Goal: Information Seeking & Learning: Find specific fact

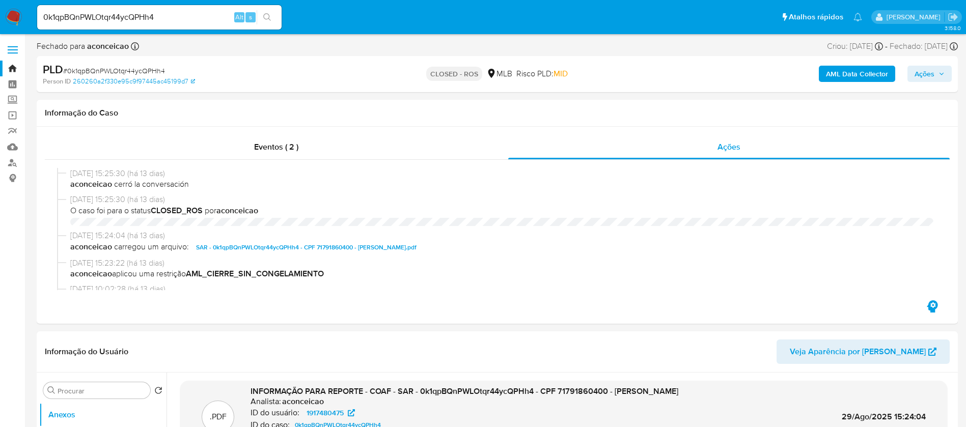
select select "10"
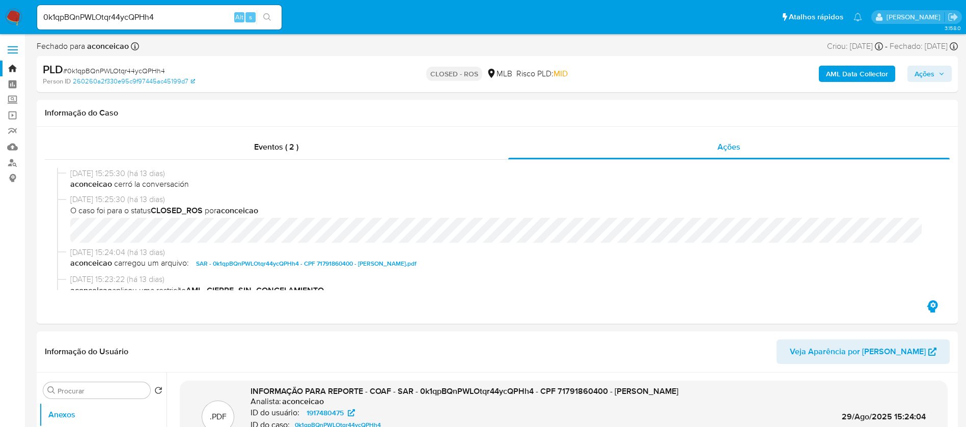
scroll to position [815, 0]
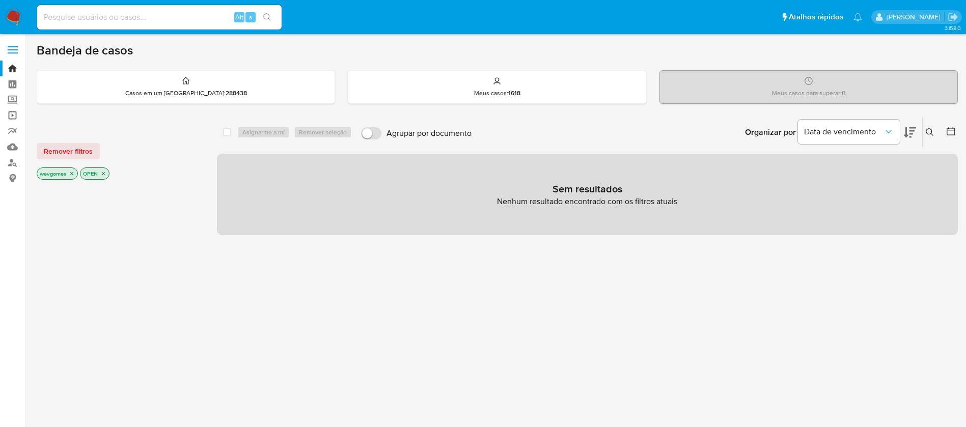
click at [11, 118] on link "Operações em massa" at bounding box center [60, 115] width 121 height 16
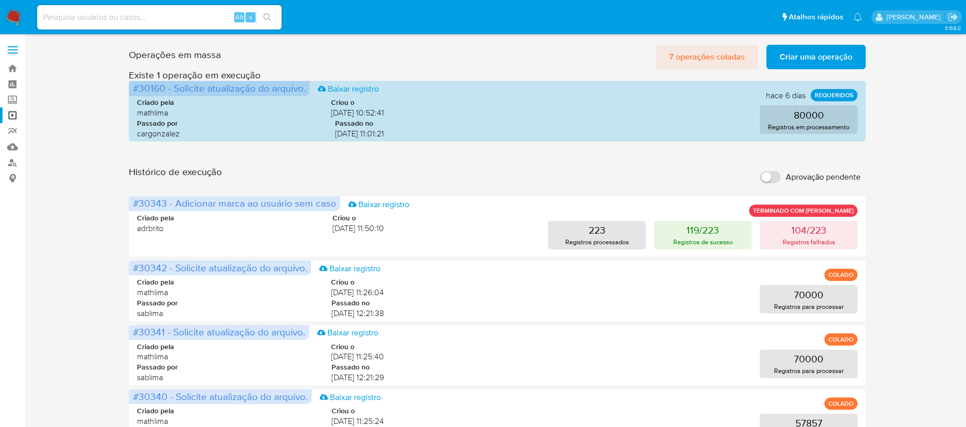
click at [688, 62] on span "7 operações coladas" at bounding box center [707, 57] width 76 height 22
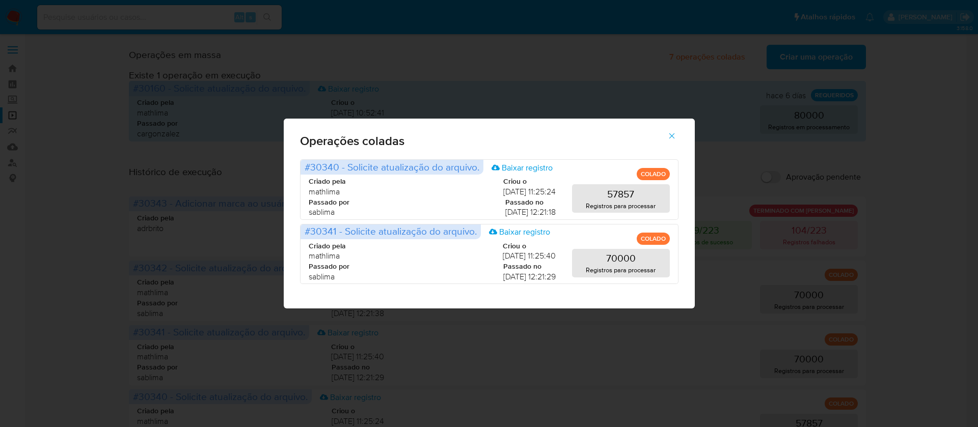
click at [538, 51] on div "Operações coladas #30340 - Solicite atualização do arquivo. Baixar registro COL…" at bounding box center [489, 213] width 978 height 427
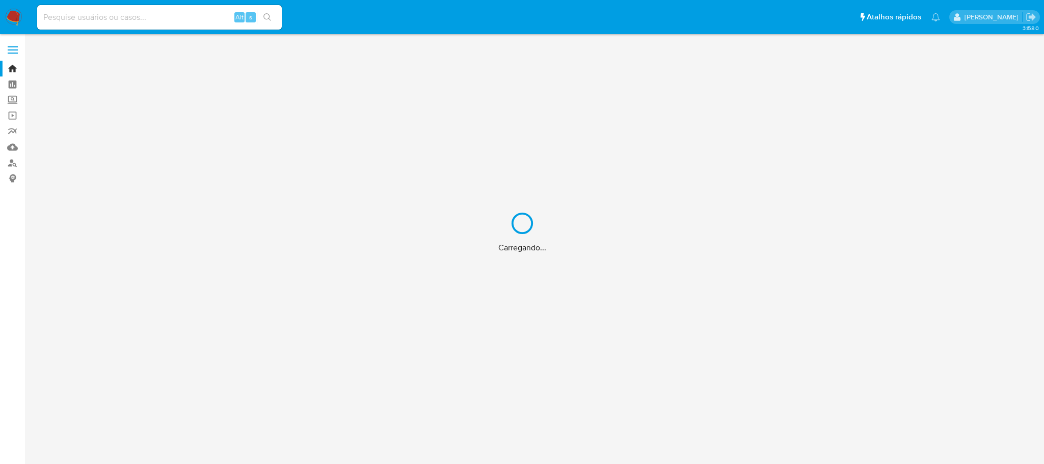
click at [89, 22] on div "Carregando..." at bounding box center [522, 232] width 1044 height 464
click at [73, 17] on div "Carregando..." at bounding box center [522, 232] width 1044 height 464
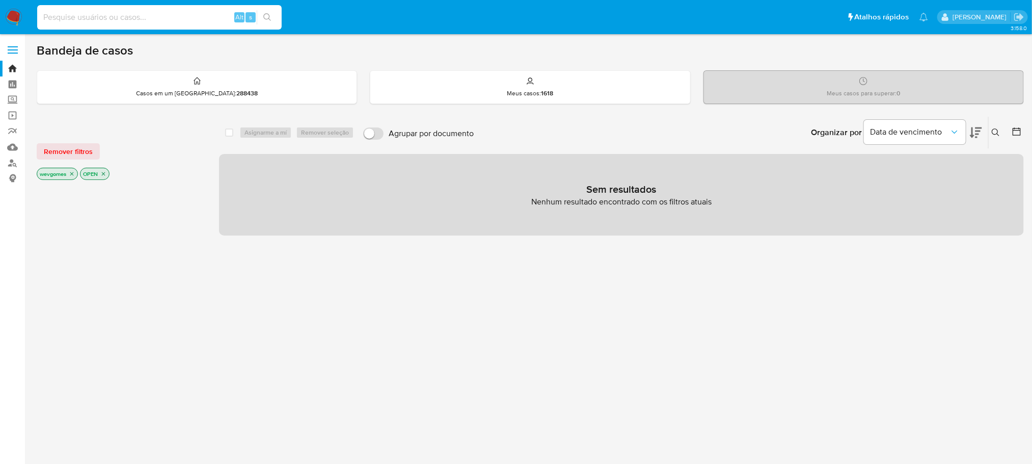
click at [64, 17] on input at bounding box center [159, 17] width 245 height 13
paste input "34841787000136"
type input "34841787000136"
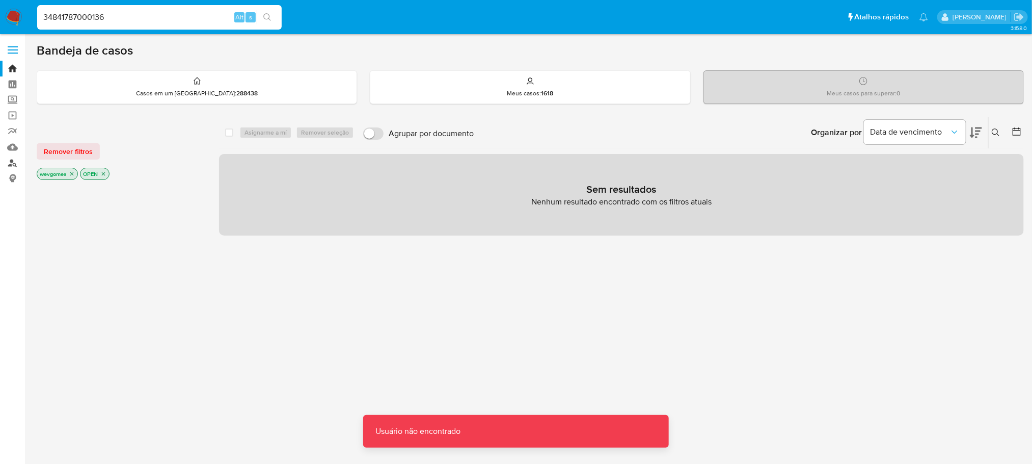
click at [5, 165] on link "Localizador de pessoas" at bounding box center [60, 163] width 121 height 16
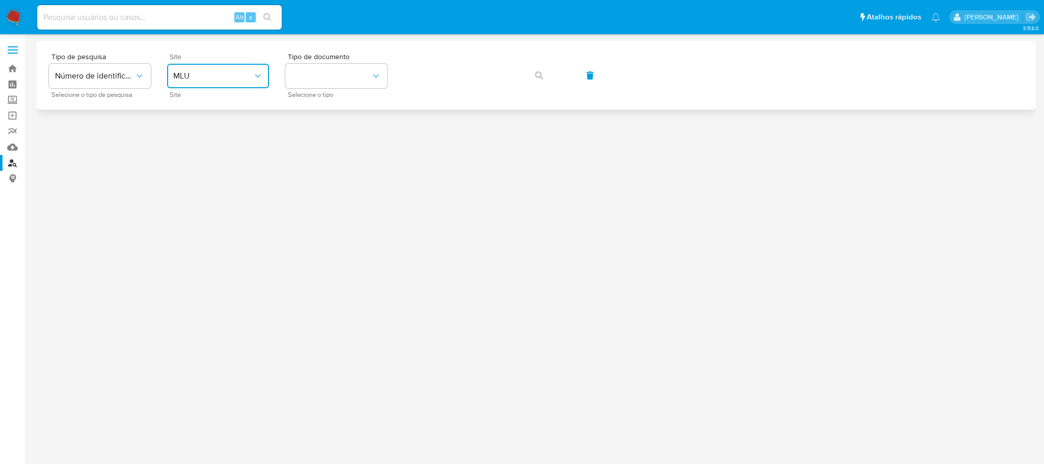
click at [260, 82] on button "MLU" at bounding box center [218, 76] width 102 height 24
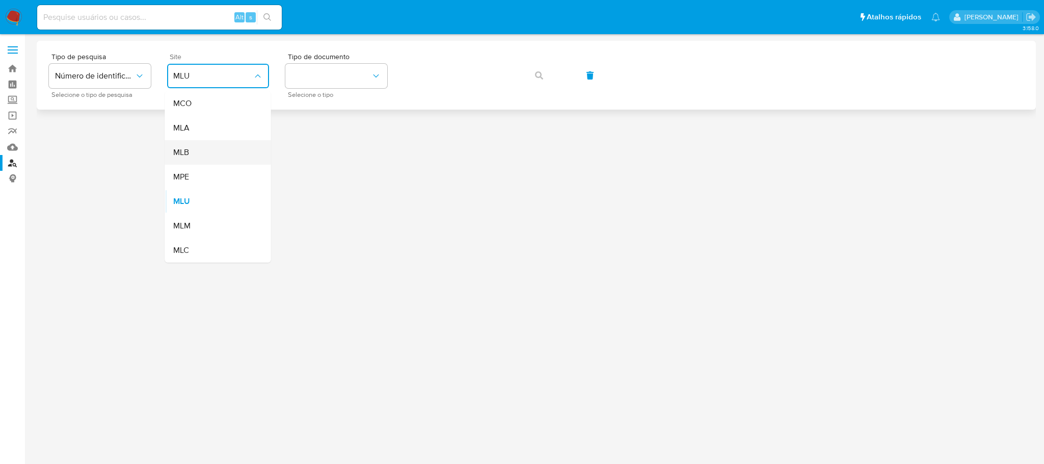
click at [193, 150] on div "MLB" at bounding box center [215, 152] width 84 height 24
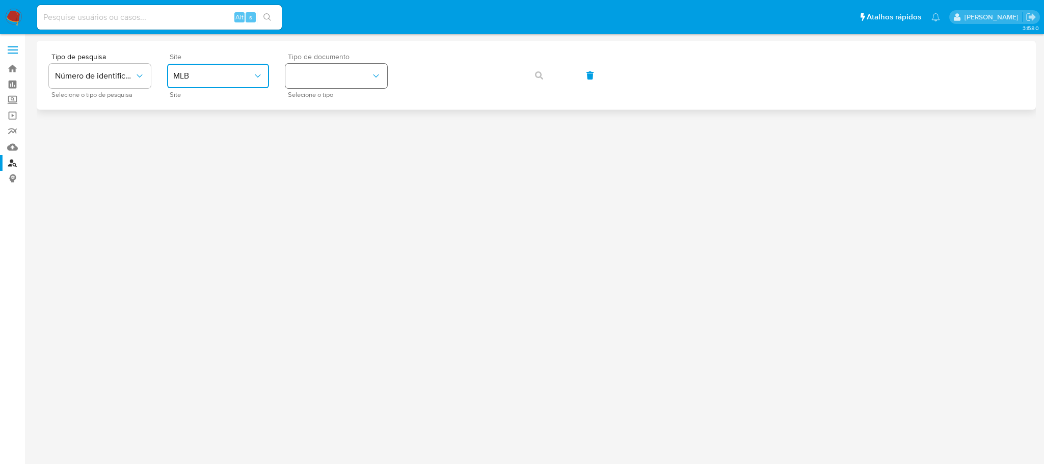
click at [326, 74] on button "identificationType" at bounding box center [336, 76] width 102 height 24
click at [310, 107] on div "CNPJ CNPJ" at bounding box center [333, 108] width 84 height 35
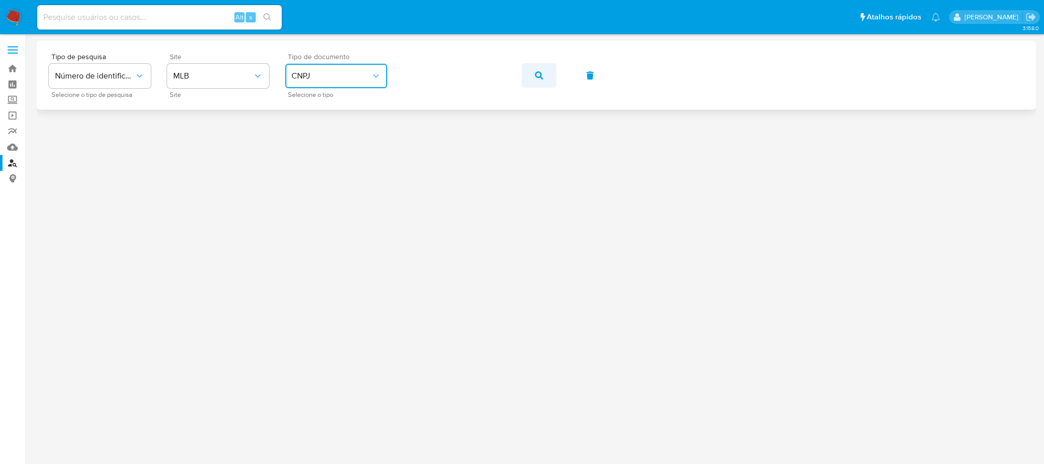
click at [536, 72] on icon "button" at bounding box center [539, 75] width 8 height 8
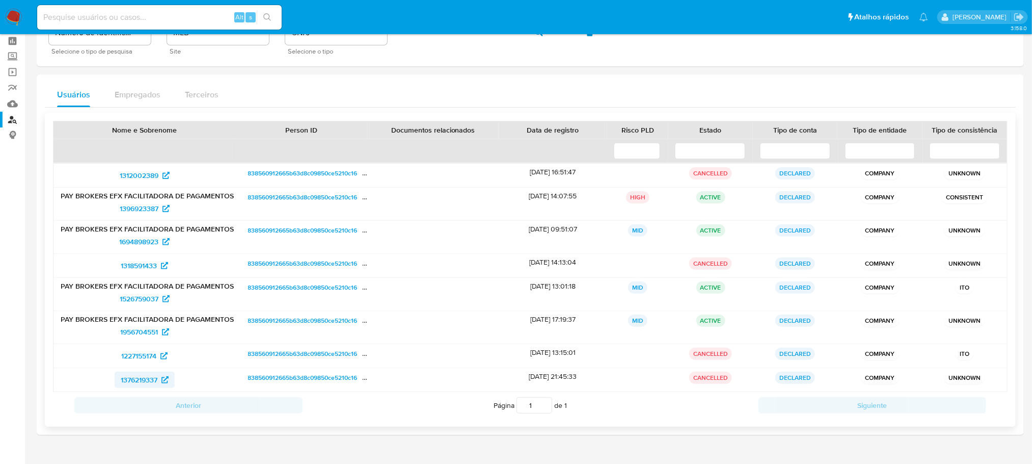
scroll to position [68, 0]
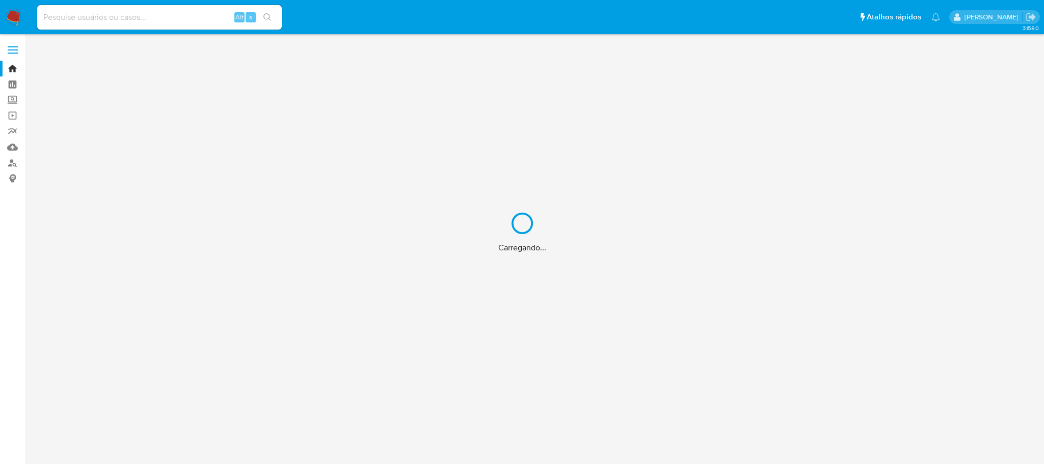
click at [11, 166] on div "Carregando..." at bounding box center [522, 232] width 1044 height 464
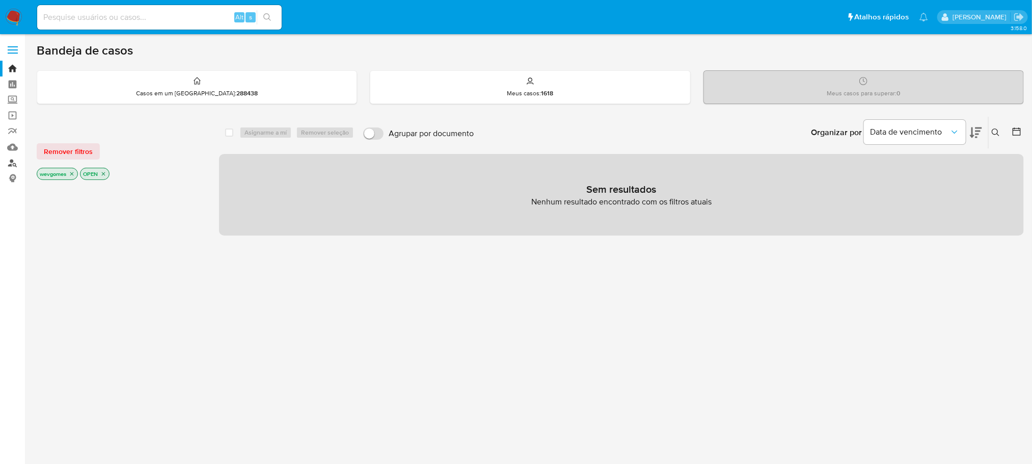
click at [15, 162] on link "Localizador de pessoas" at bounding box center [60, 163] width 121 height 16
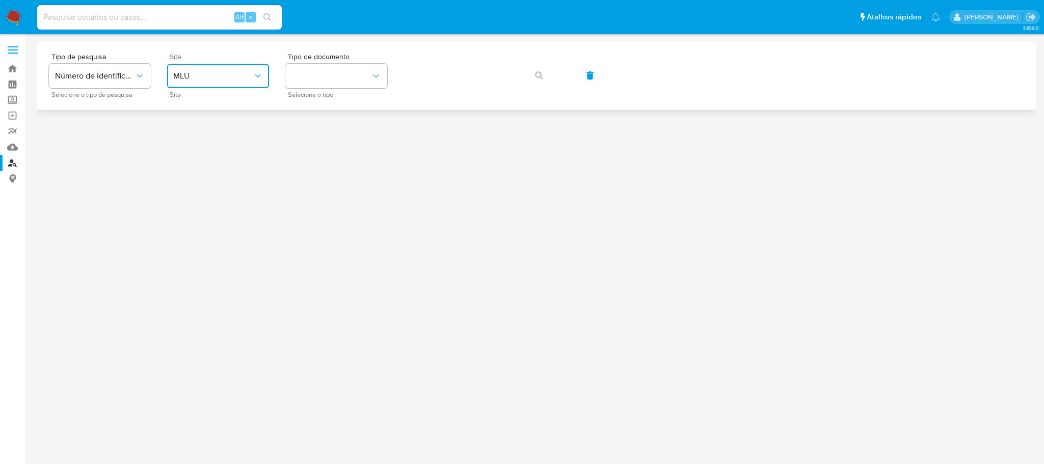
click at [257, 78] on icon "site_id" at bounding box center [258, 76] width 10 height 10
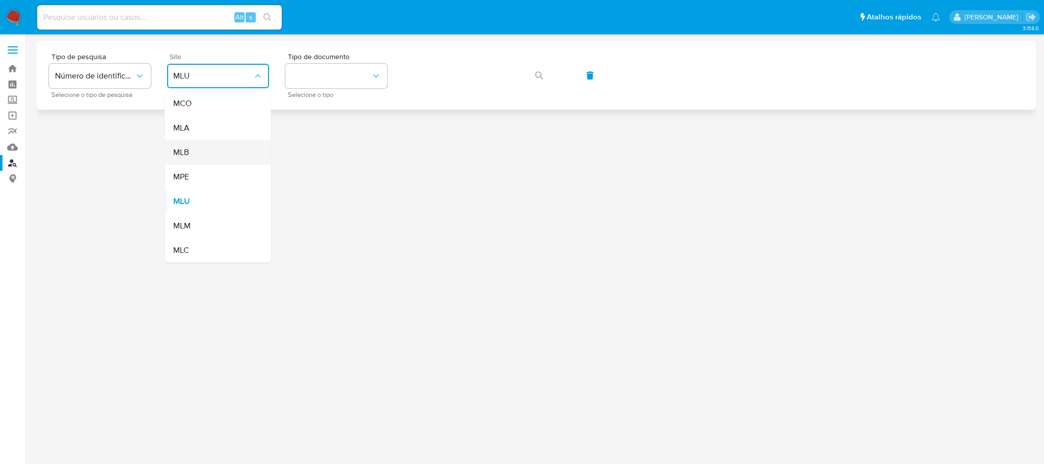
click at [196, 153] on div "MLB" at bounding box center [215, 152] width 84 height 24
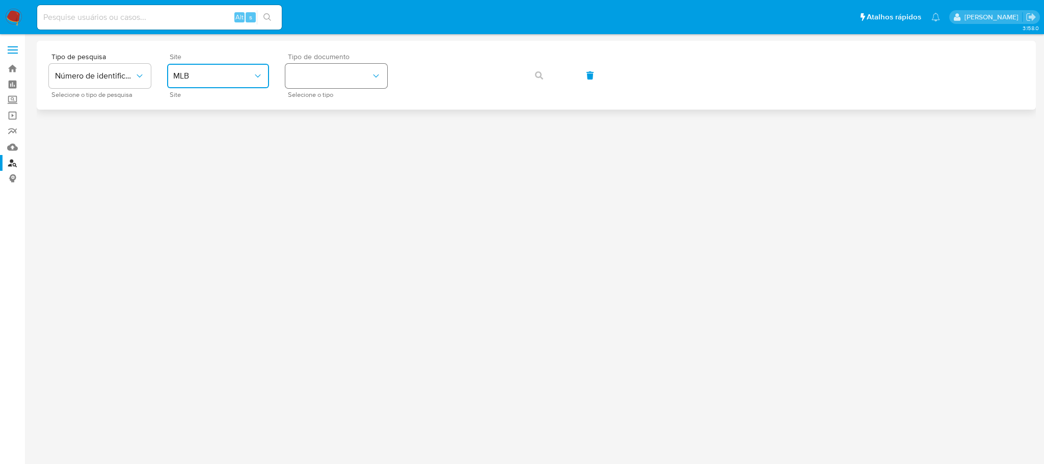
click at [384, 83] on button "identificationType" at bounding box center [336, 76] width 102 height 24
click at [313, 111] on div "CNPJ CNPJ" at bounding box center [333, 108] width 84 height 35
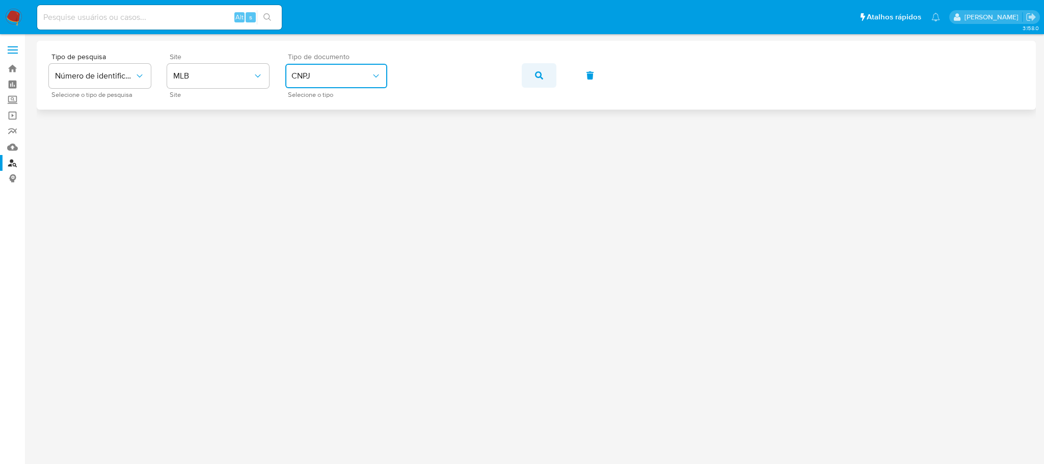
click at [536, 77] on icon "button" at bounding box center [539, 75] width 8 height 8
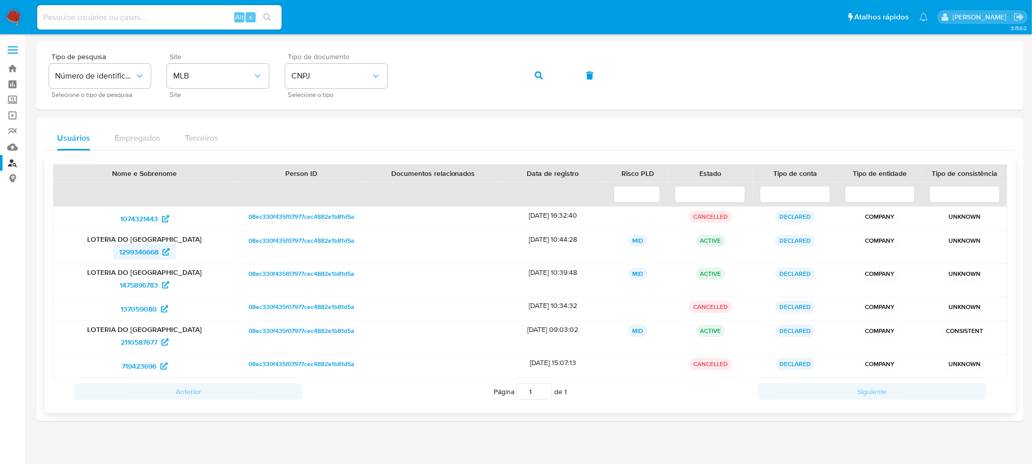
click at [139, 253] on span "1299346668" at bounding box center [138, 252] width 39 height 16
click at [129, 285] on span "1475896783" at bounding box center [139, 285] width 38 height 16
click at [133, 343] on span "2110587677" at bounding box center [139, 342] width 37 height 16
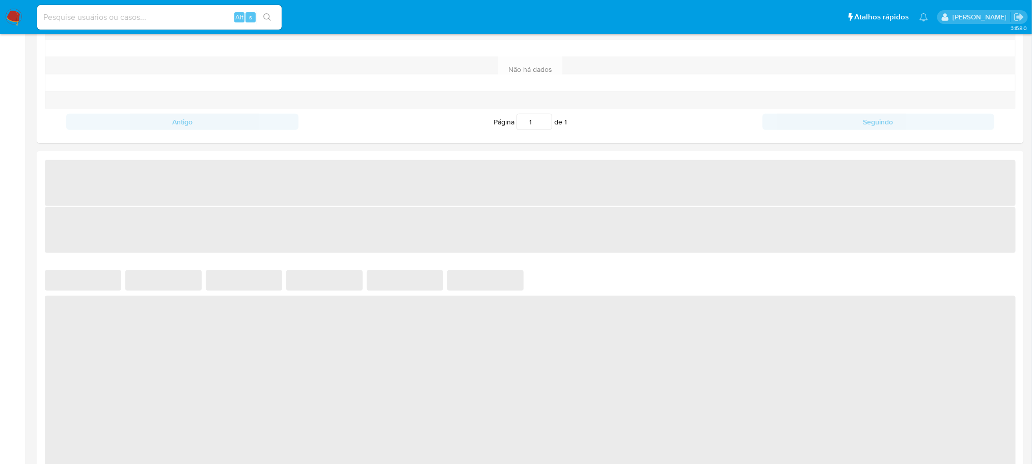
scroll to position [407, 0]
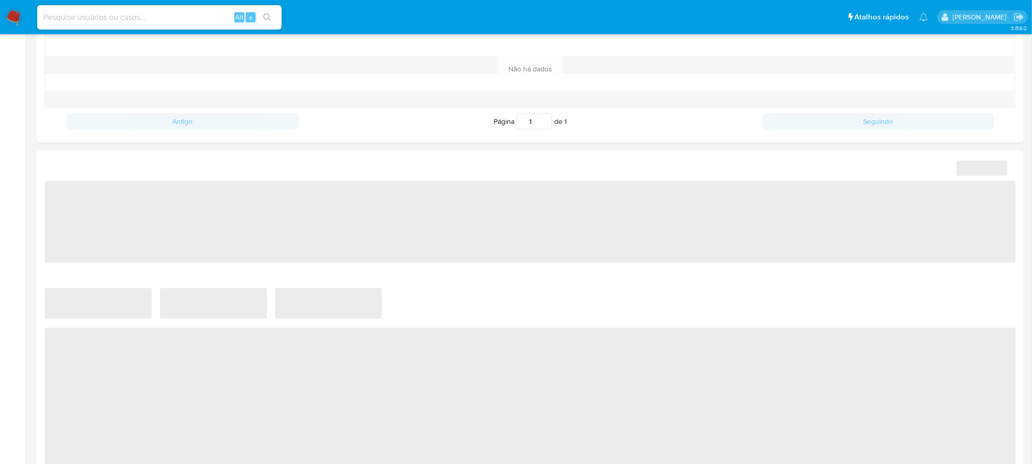
select select "10"
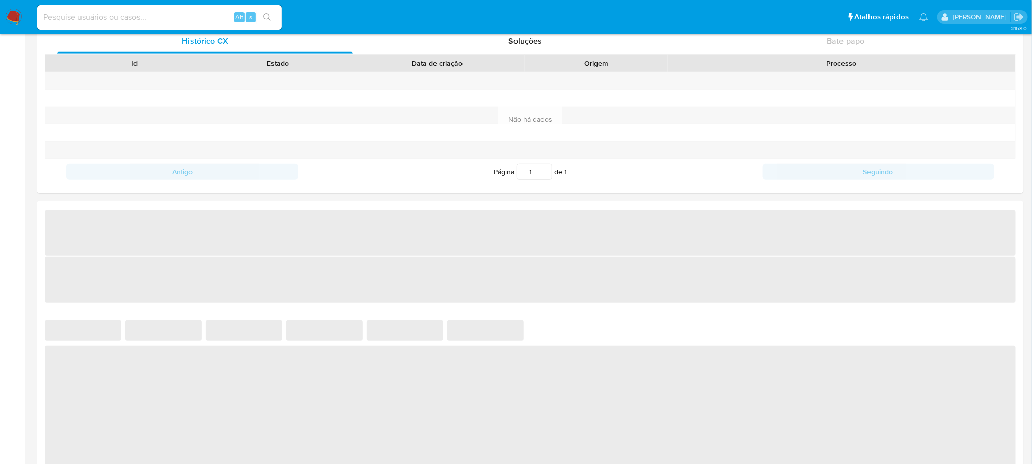
scroll to position [407, 0]
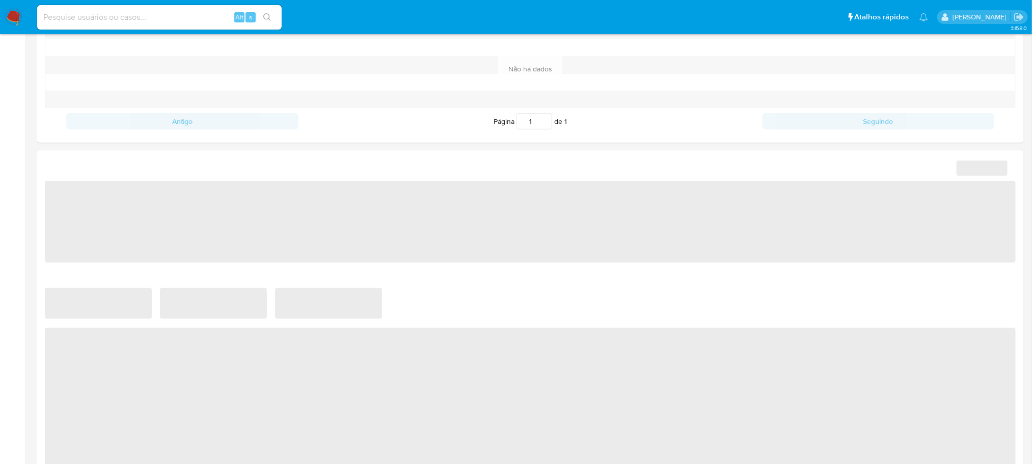
select select "10"
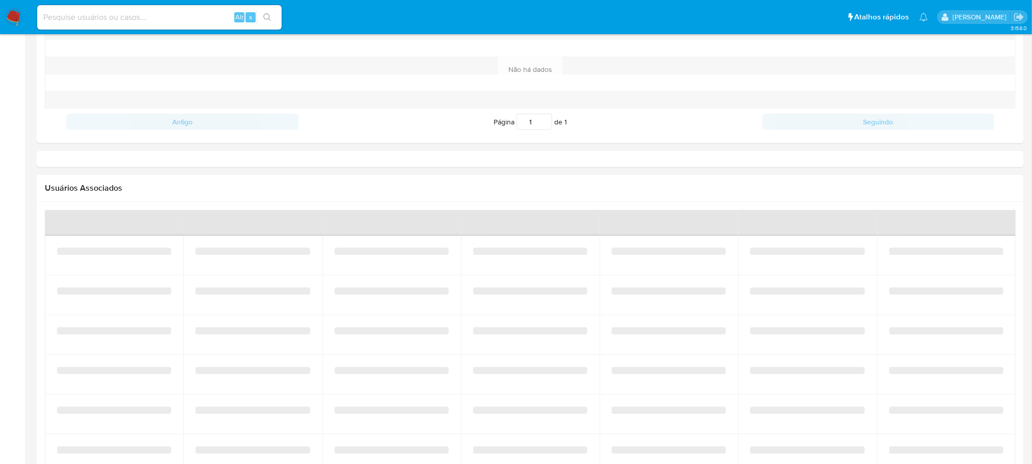
scroll to position [407, 0]
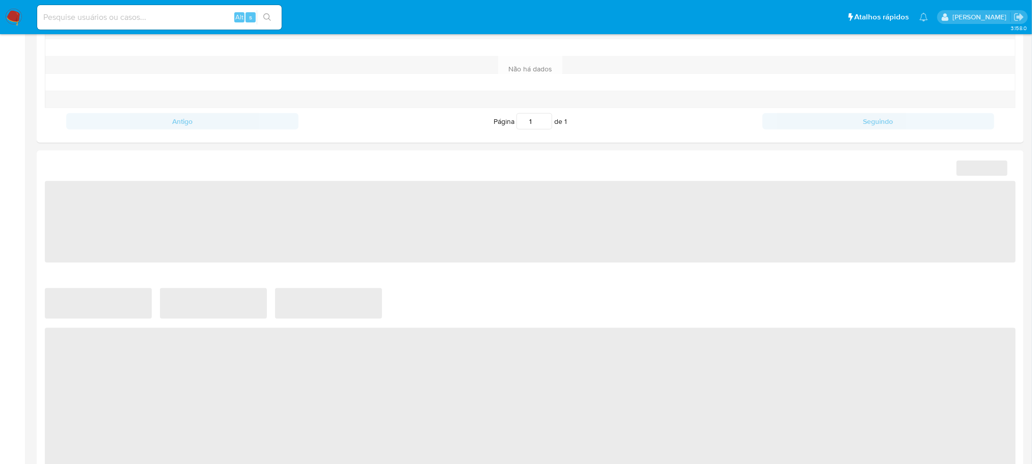
select select "10"
